Goal: Transaction & Acquisition: Purchase product/service

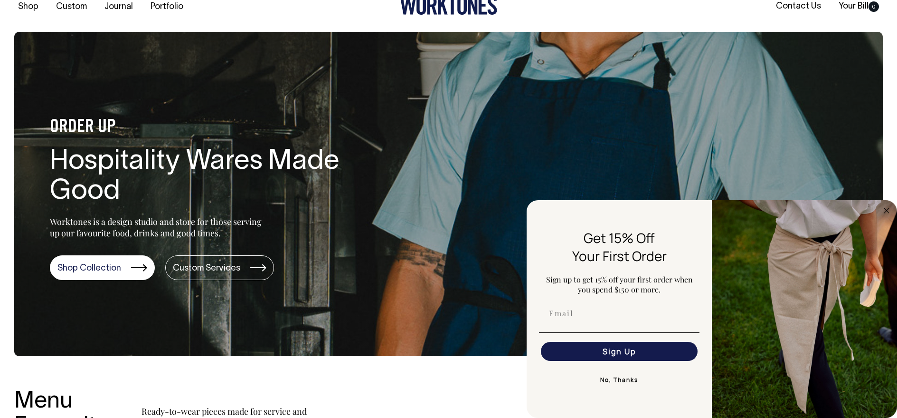
scroll to position [19, 0]
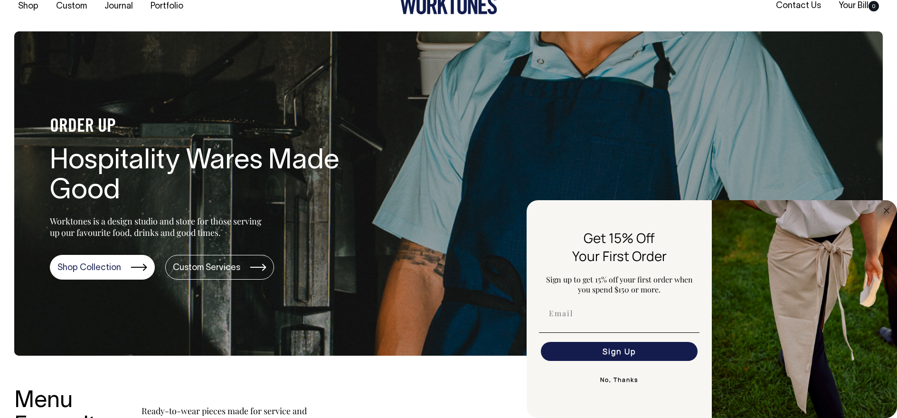
click at [432, 215] on section "ORDER UP Hospitality Wares Made Good Worktones is a design studio and store for…" at bounding box center [448, 193] width 869 height 324
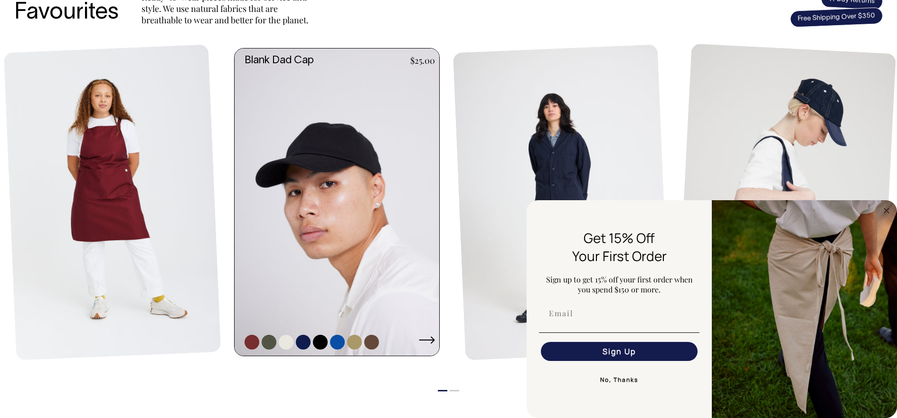
scroll to position [431, 0]
click at [429, 342] on icon at bounding box center [427, 340] width 16 height 8
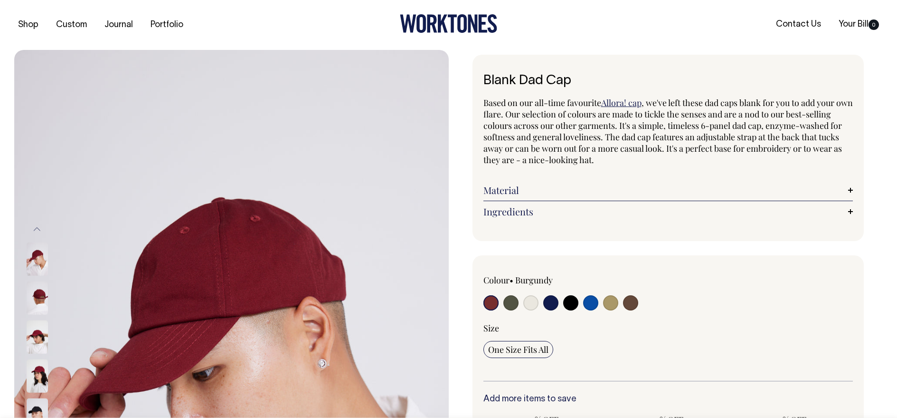
click at [533, 302] on input "radio" at bounding box center [530, 302] width 15 height 15
radio input "true"
select select "Natural"
